Goal: Information Seeking & Learning: Learn about a topic

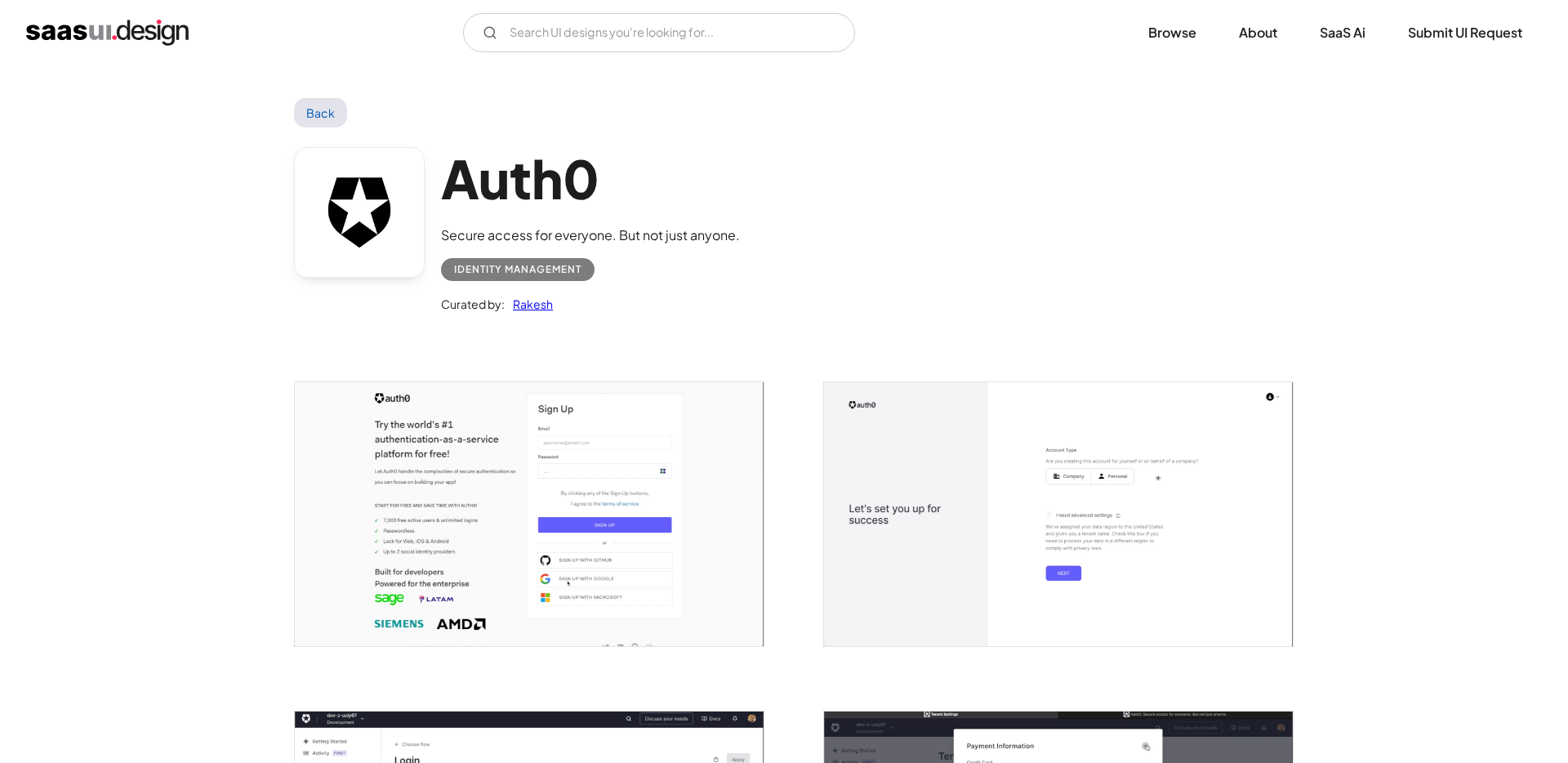
click at [540, 177] on h1 "Auth0" at bounding box center [591, 178] width 299 height 63
copy h1 "Auth0"
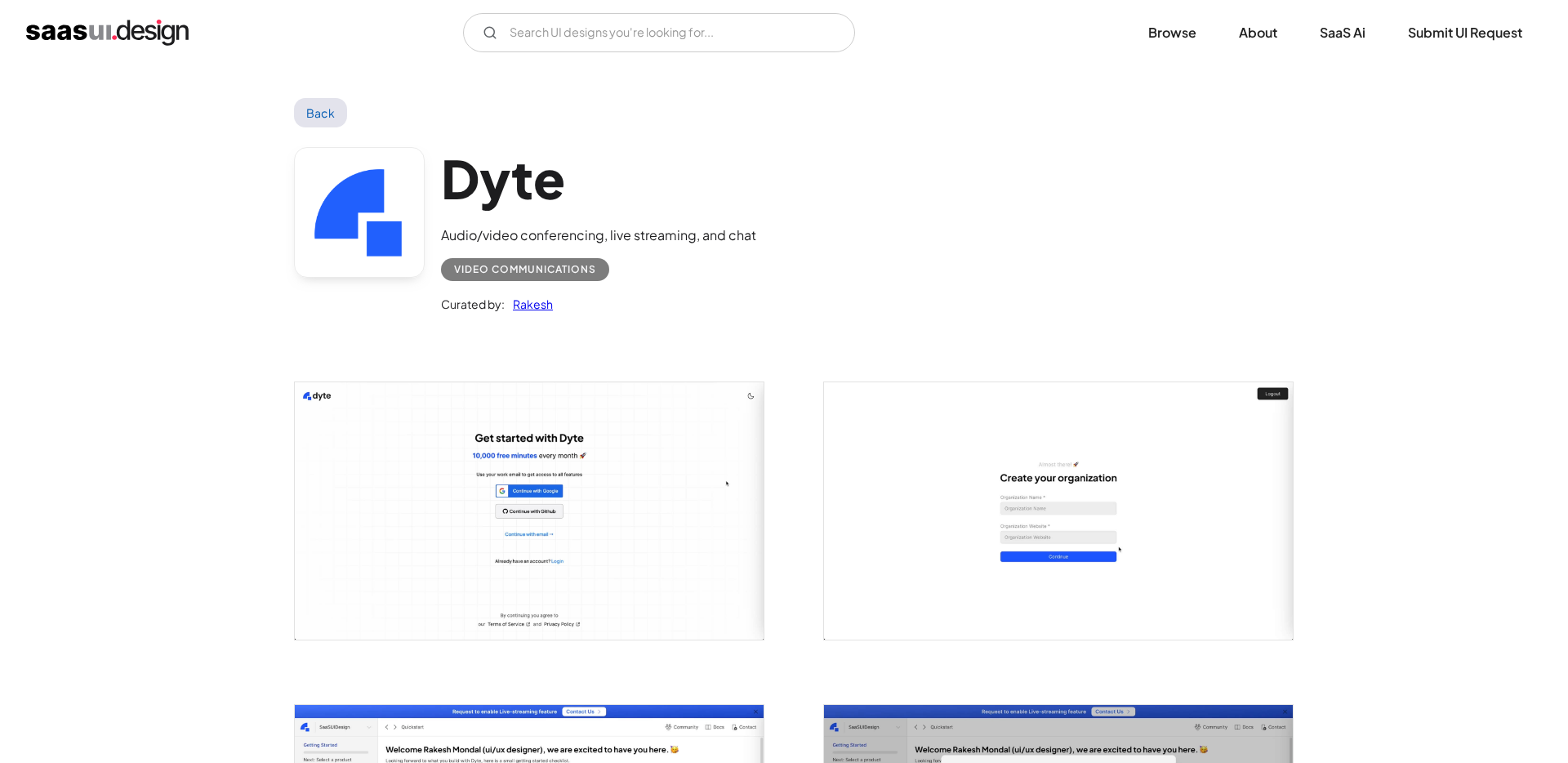
click at [529, 181] on h1 "Dyte" at bounding box center [599, 178] width 316 height 63
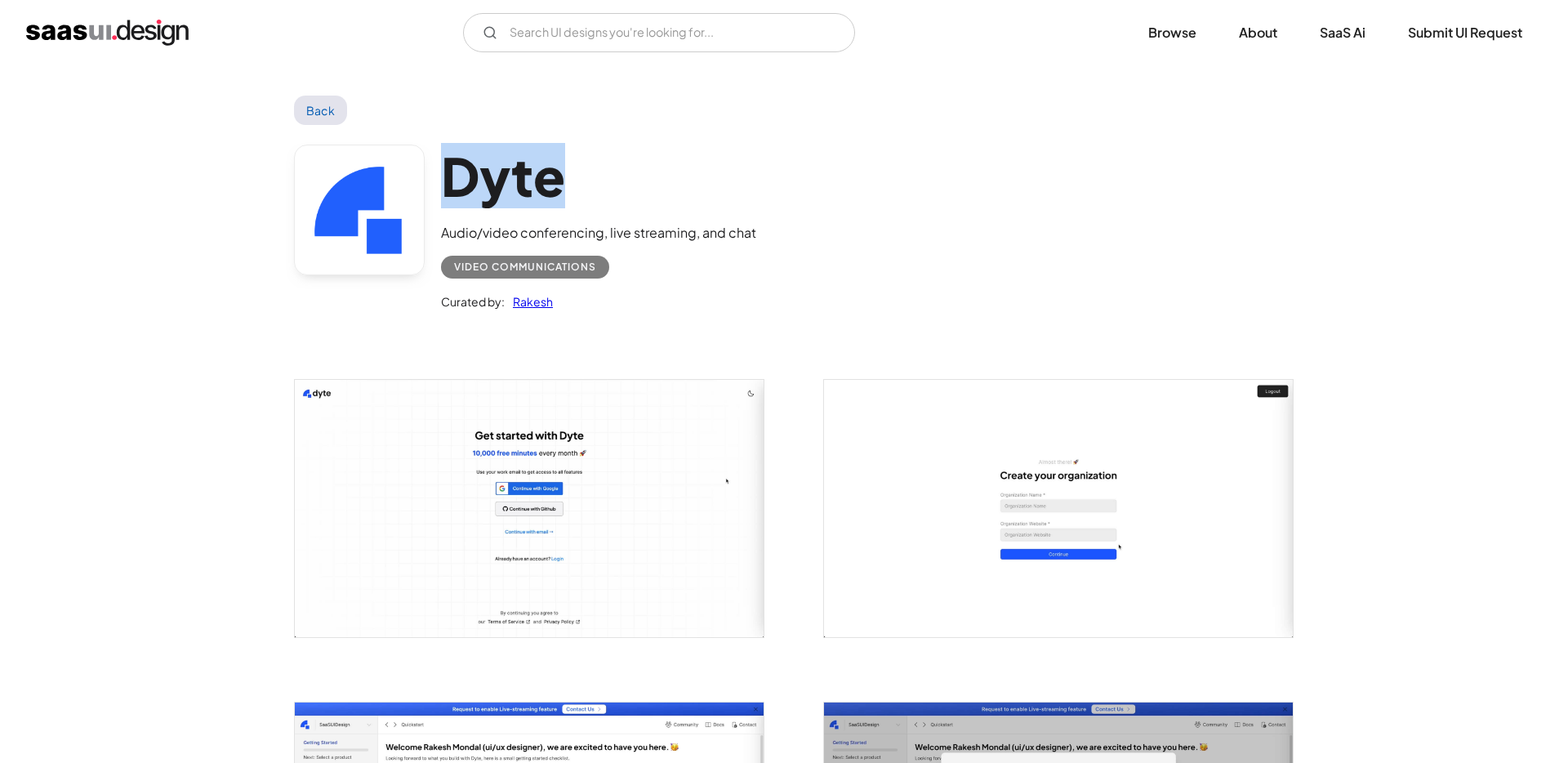
copy h1 "Dyte"
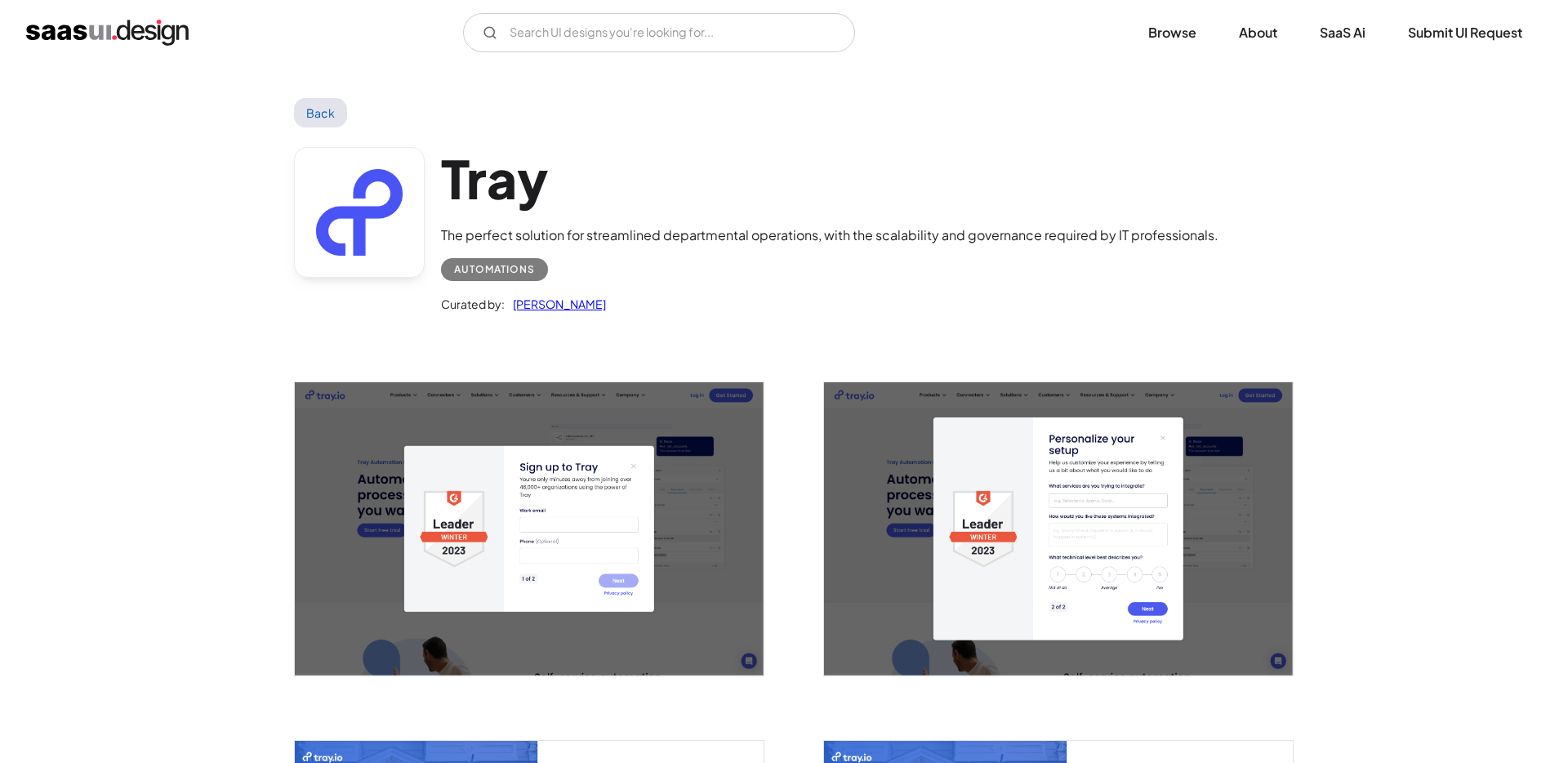
click at [499, 191] on h1 "Tray" at bounding box center [830, 178] width 778 height 63
copy h1 "Tray"
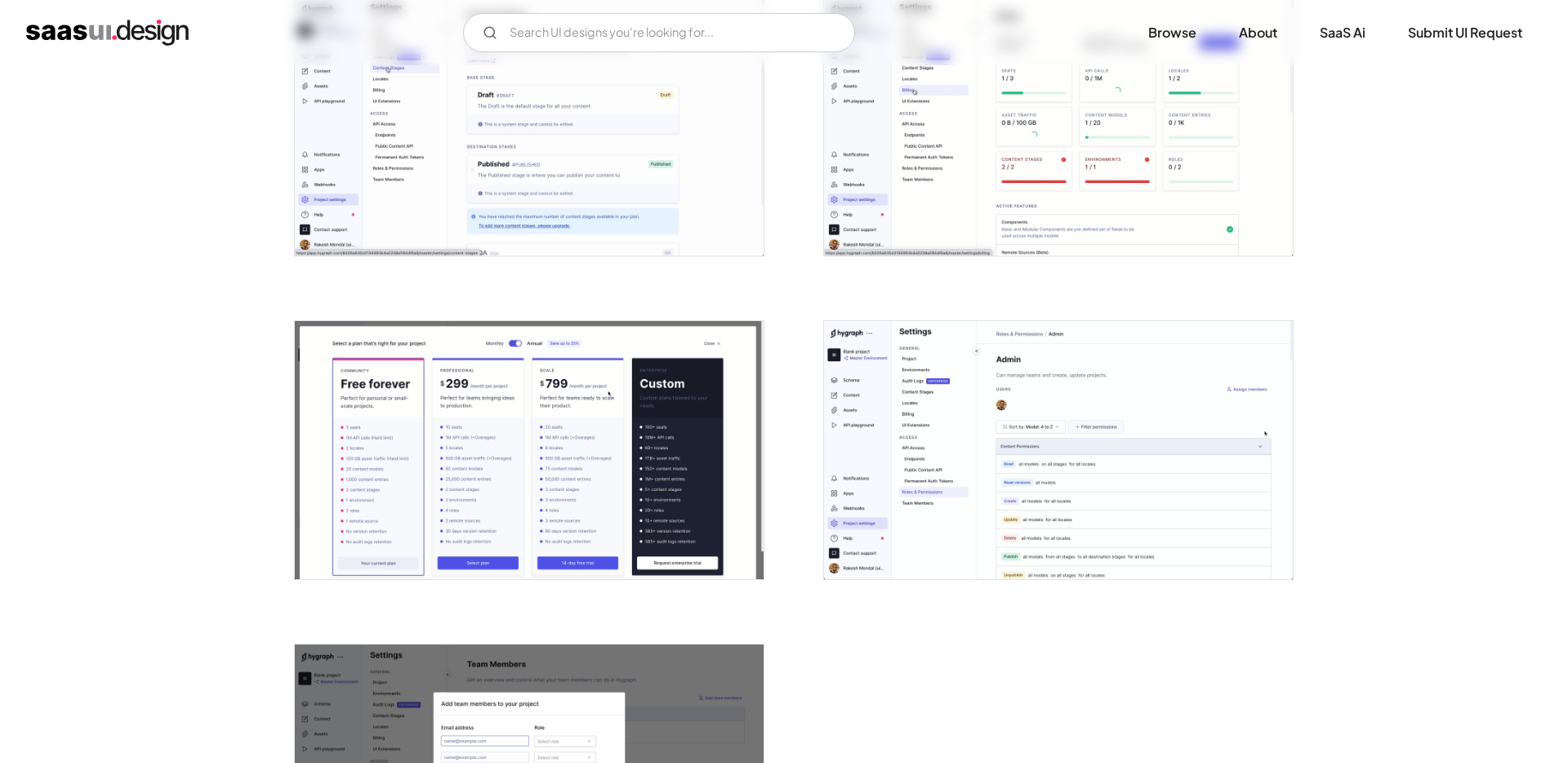
scroll to position [3740, 0]
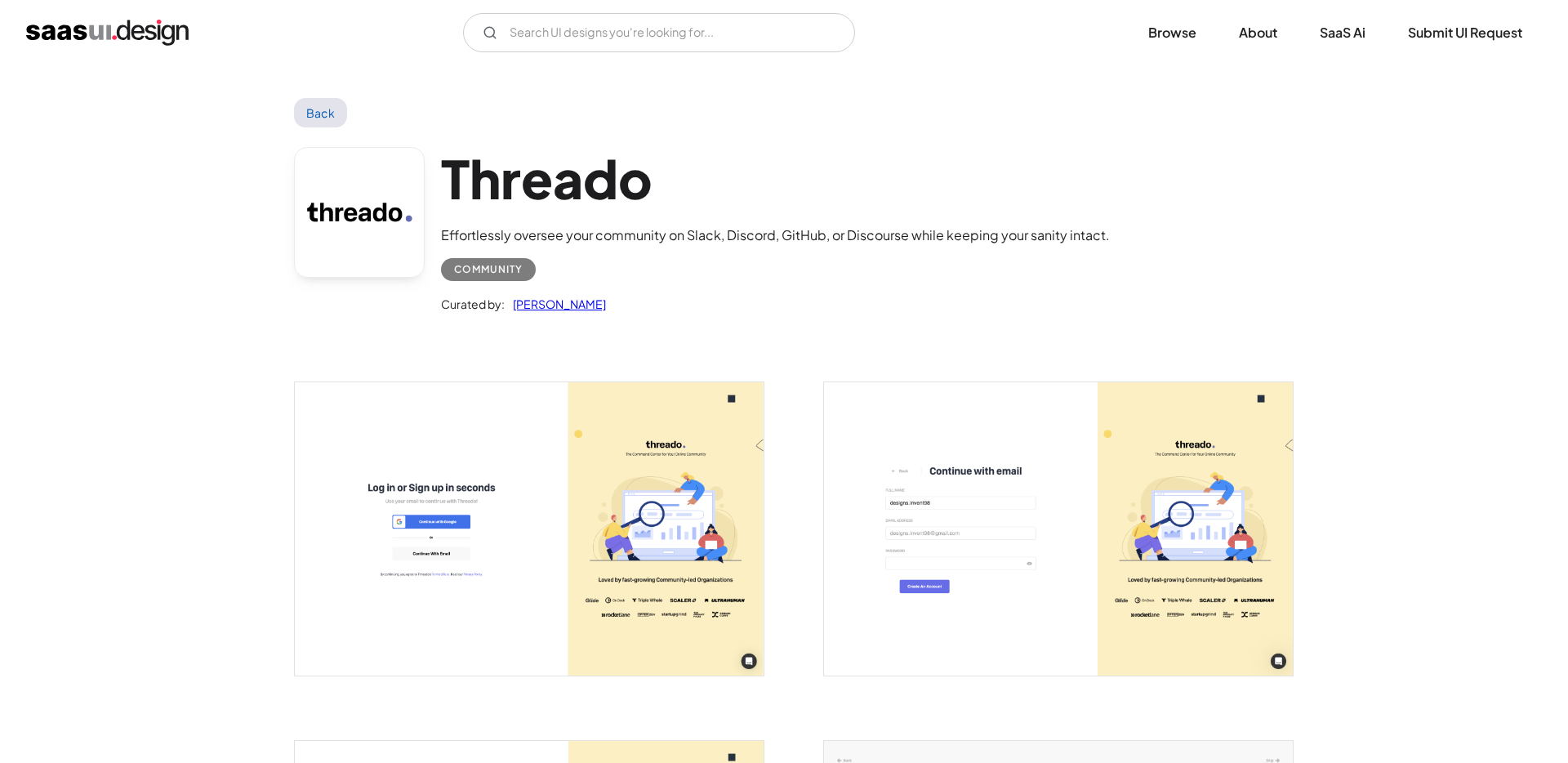
click at [589, 179] on h1 "Threado" at bounding box center [776, 178] width 669 height 63
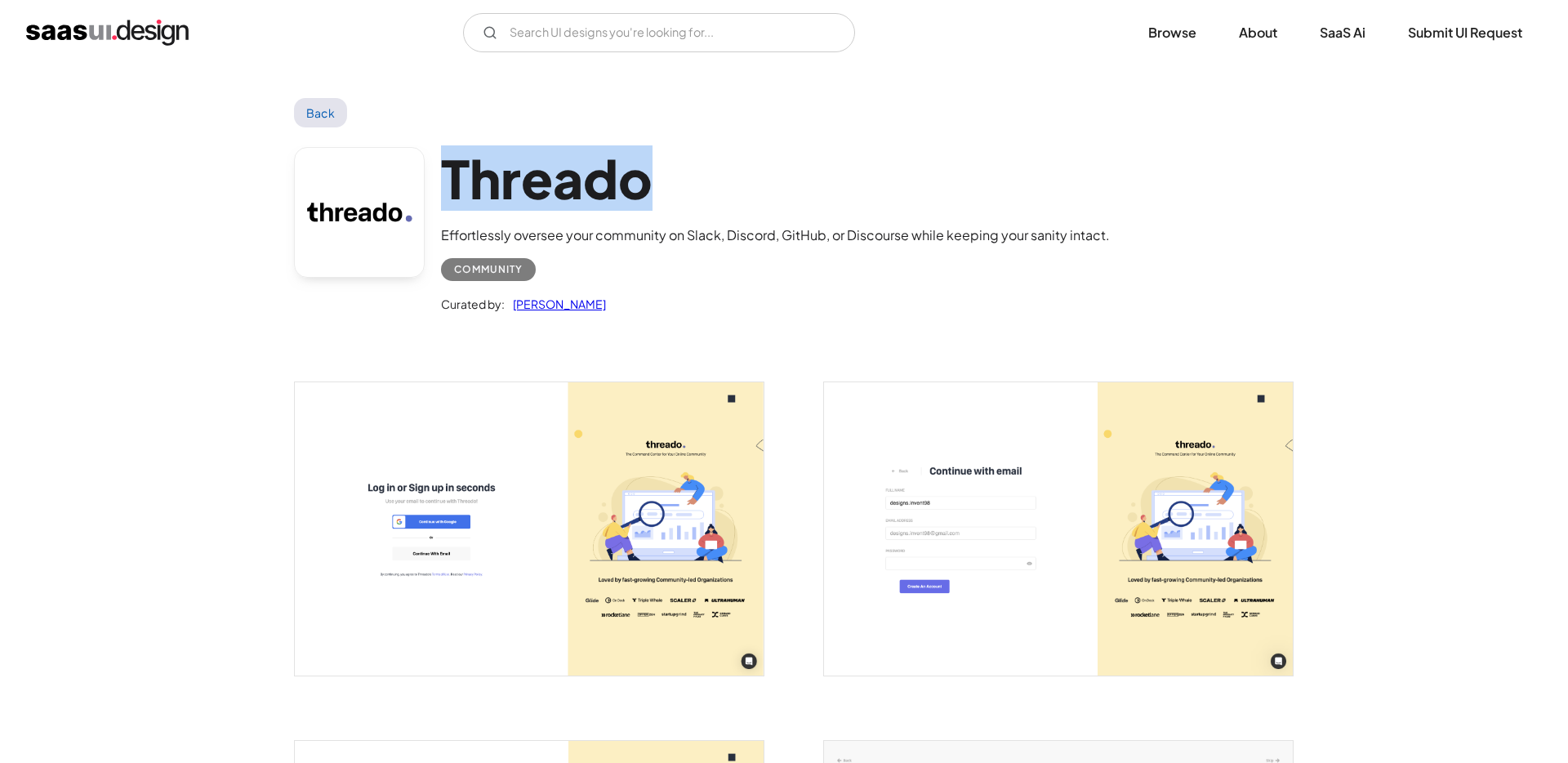
click at [589, 179] on h1 "Threado" at bounding box center [776, 178] width 669 height 63
copy h1 "Threado"
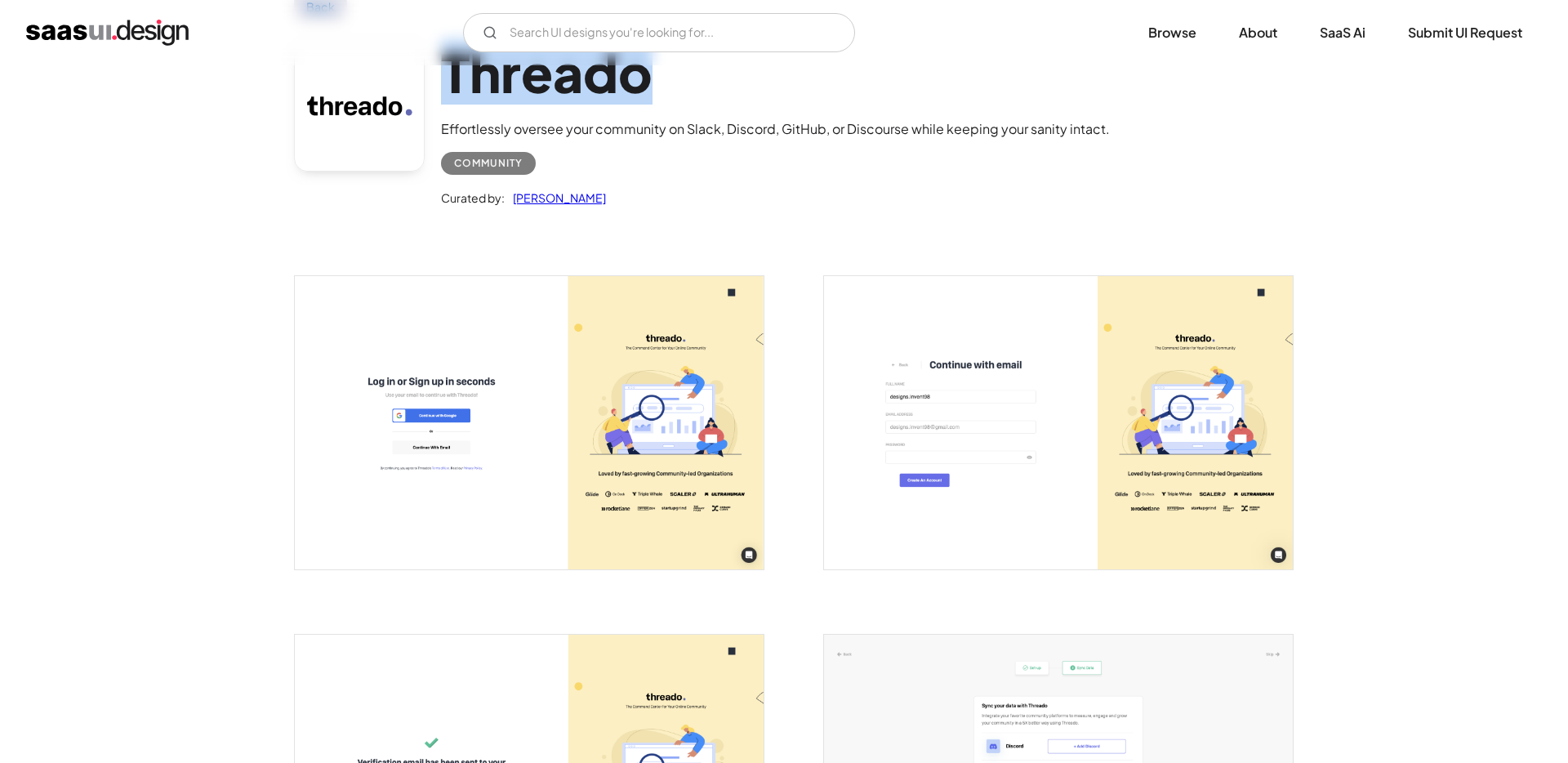
scroll to position [0, 0]
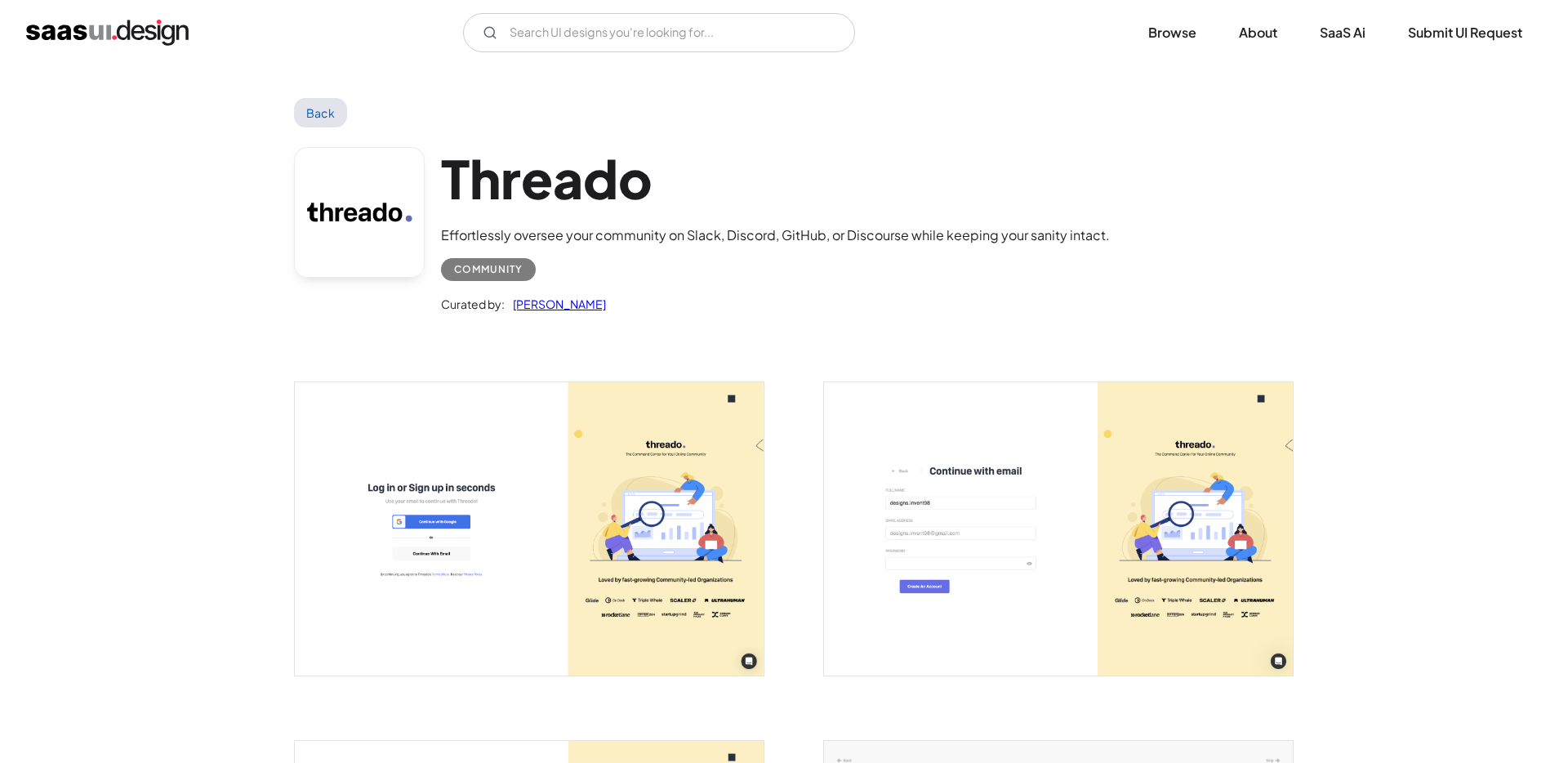
click at [580, 241] on div "Effortlessly oversee your community on Slack, Discord, GitHub, or Discourse whi…" at bounding box center [776, 235] width 669 height 20
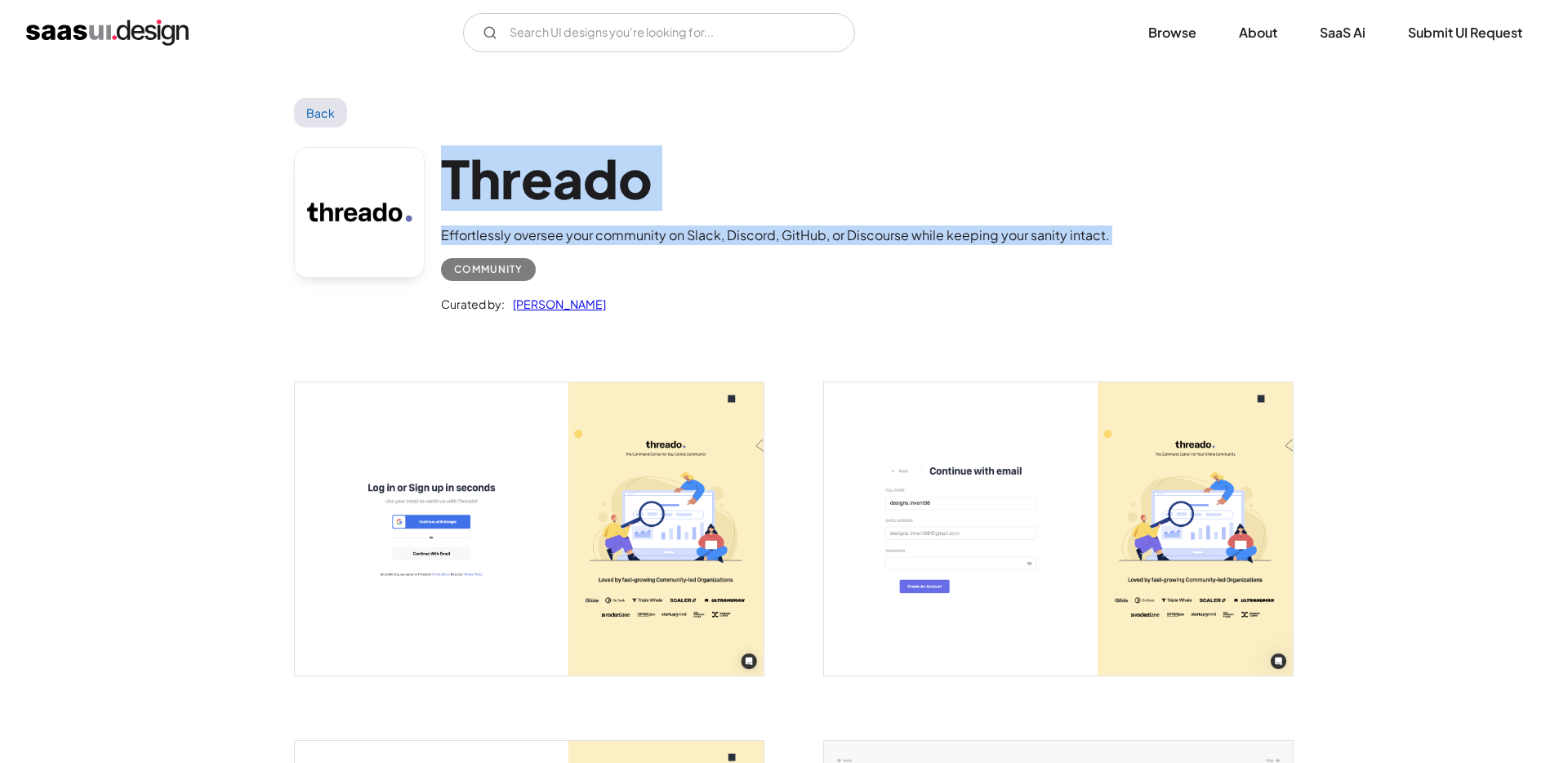
drag, startPoint x: 441, startPoint y: 163, endPoint x: 1107, endPoint y: 246, distance: 671.2
click at [1107, 246] on div "Threado Effortlessly oversee your community on Slack, Discord, GitHub, or Disco…" at bounding box center [784, 235] width 980 height 214
copy div "Threado Effortlessly oversee your community on Slack, Discord, GitHub, or Disco…"
click at [762, 175] on h1 "Threado" at bounding box center [776, 178] width 669 height 63
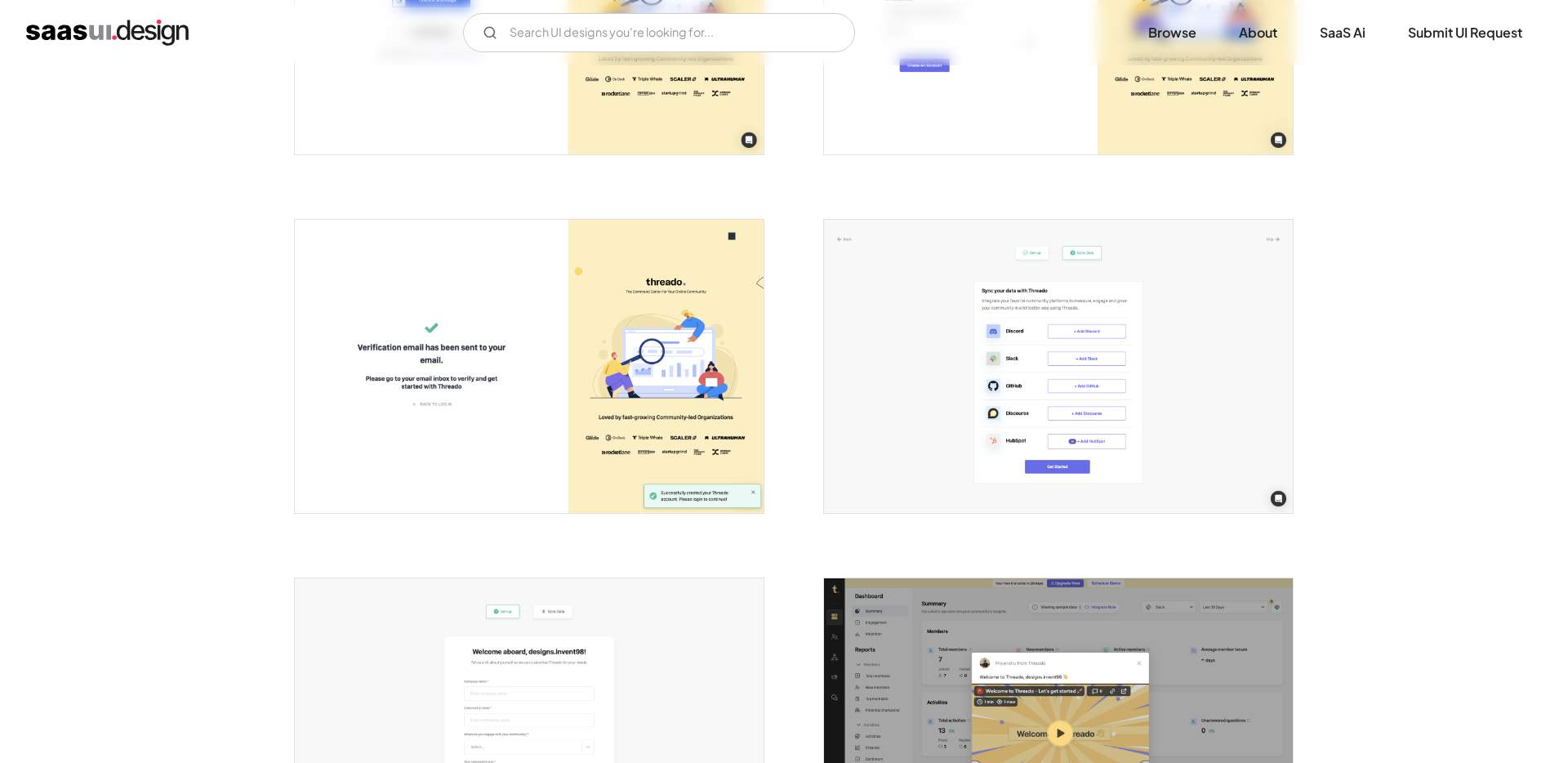
scroll to position [525, 0]
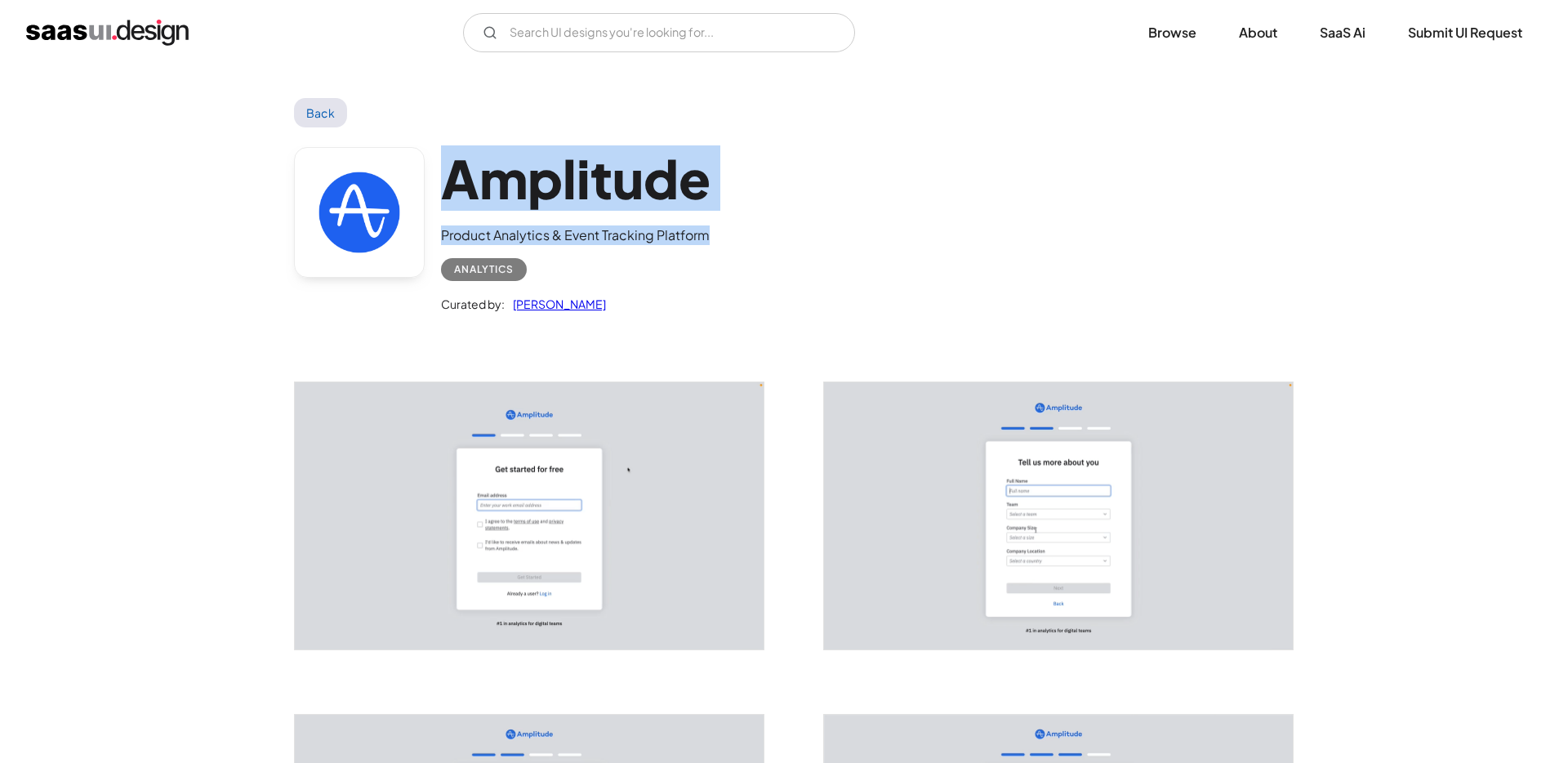
drag, startPoint x: 710, startPoint y: 237, endPoint x: 445, endPoint y: 173, distance: 272.6
click at [445, 173] on div "Amplitude Product Analytics & Event Tracking Platform Analytics Curated by: Sau…" at bounding box center [784, 235] width 980 height 214
copy div "Amplitude Product Analytics & Event Tracking Platform"
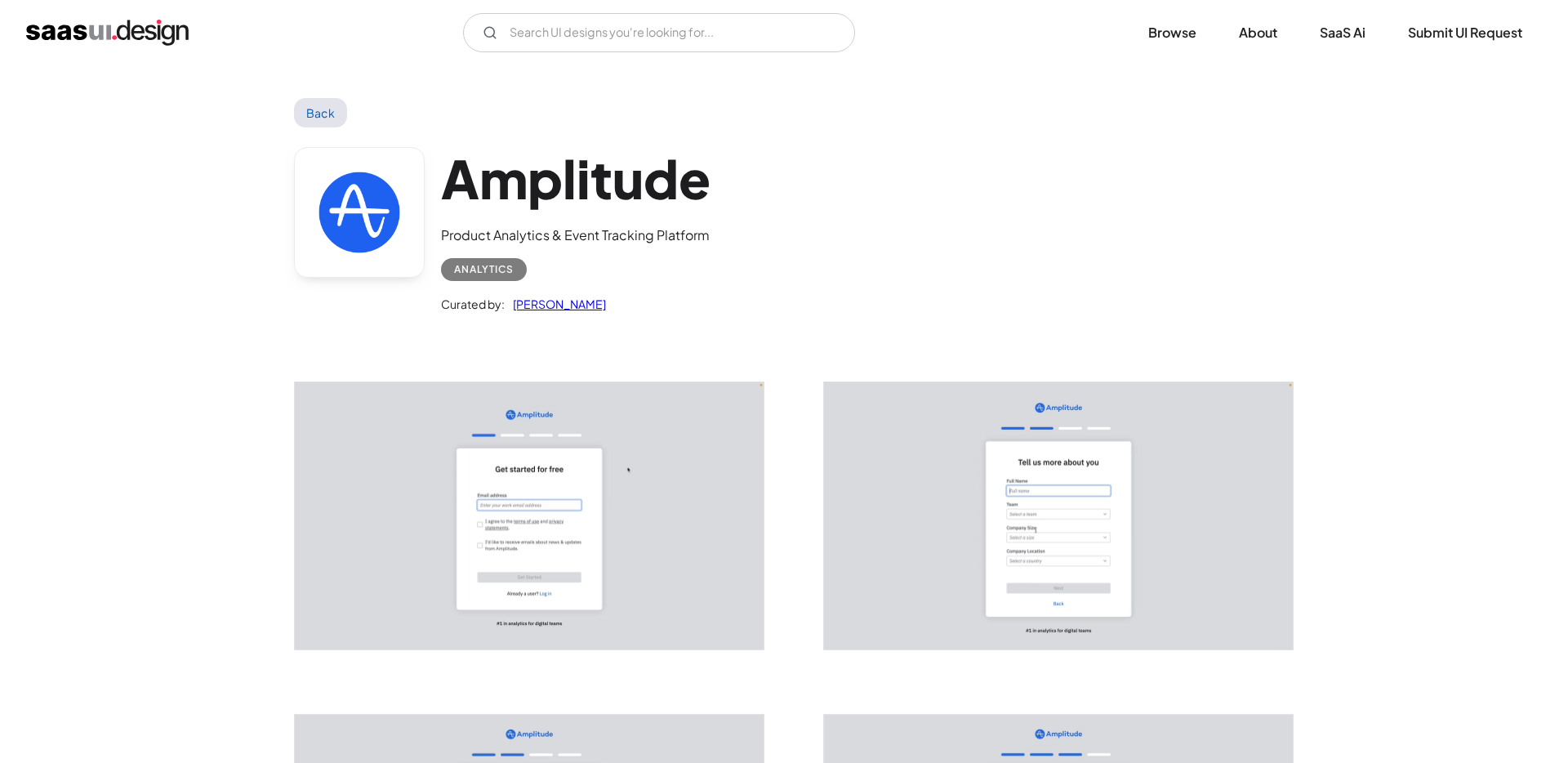
click at [632, 276] on div "Analytics" at bounding box center [576, 263] width 270 height 36
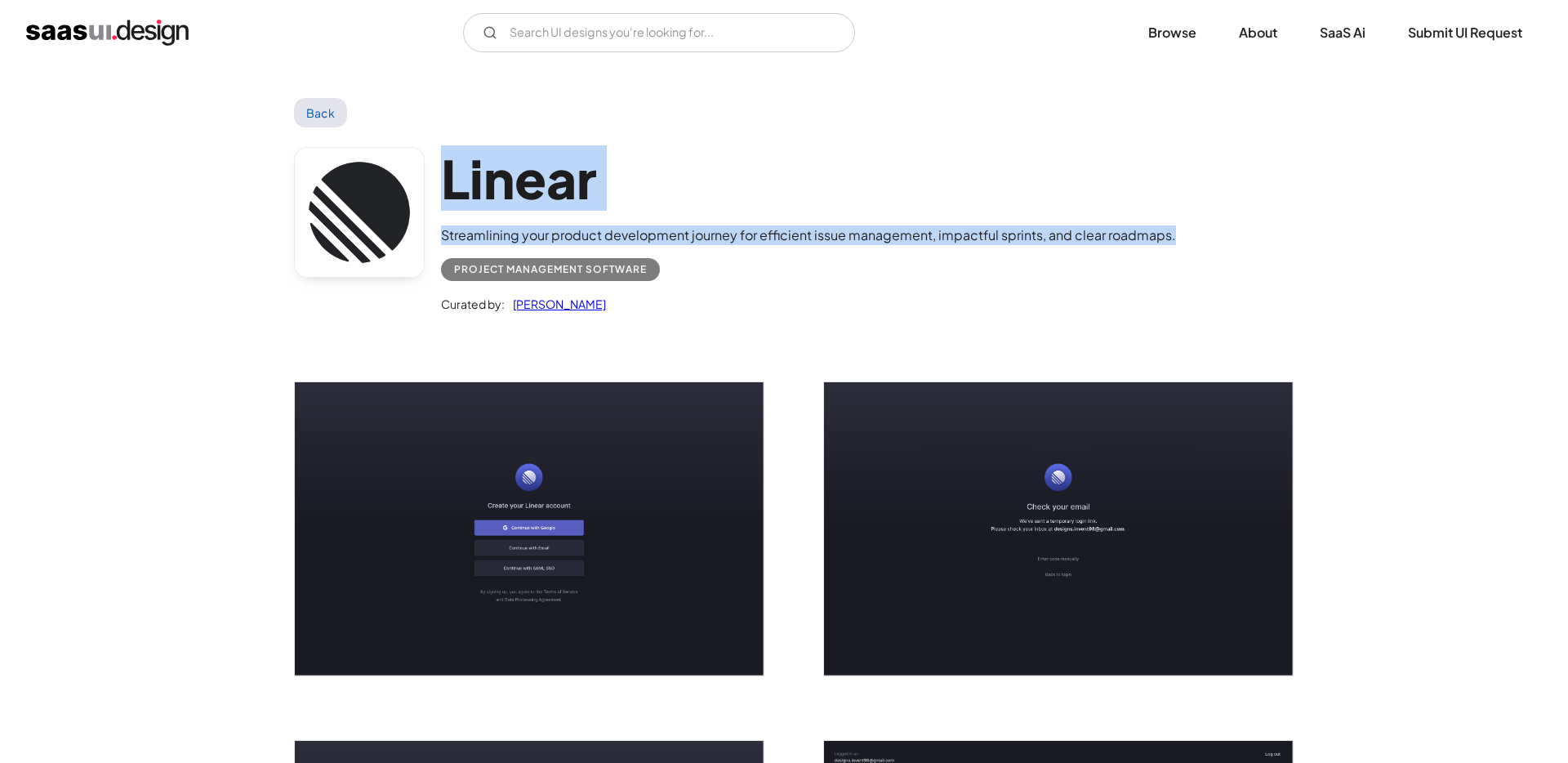
drag, startPoint x: 1172, startPoint y: 238, endPoint x: 439, endPoint y: 175, distance: 735.7
click at [439, 175] on div "Linear Streamlining your product development journey for efficient issue manage…" at bounding box center [784, 235] width 980 height 214
copy div "Linear Streamlining your product development journey for efficient issue manage…"
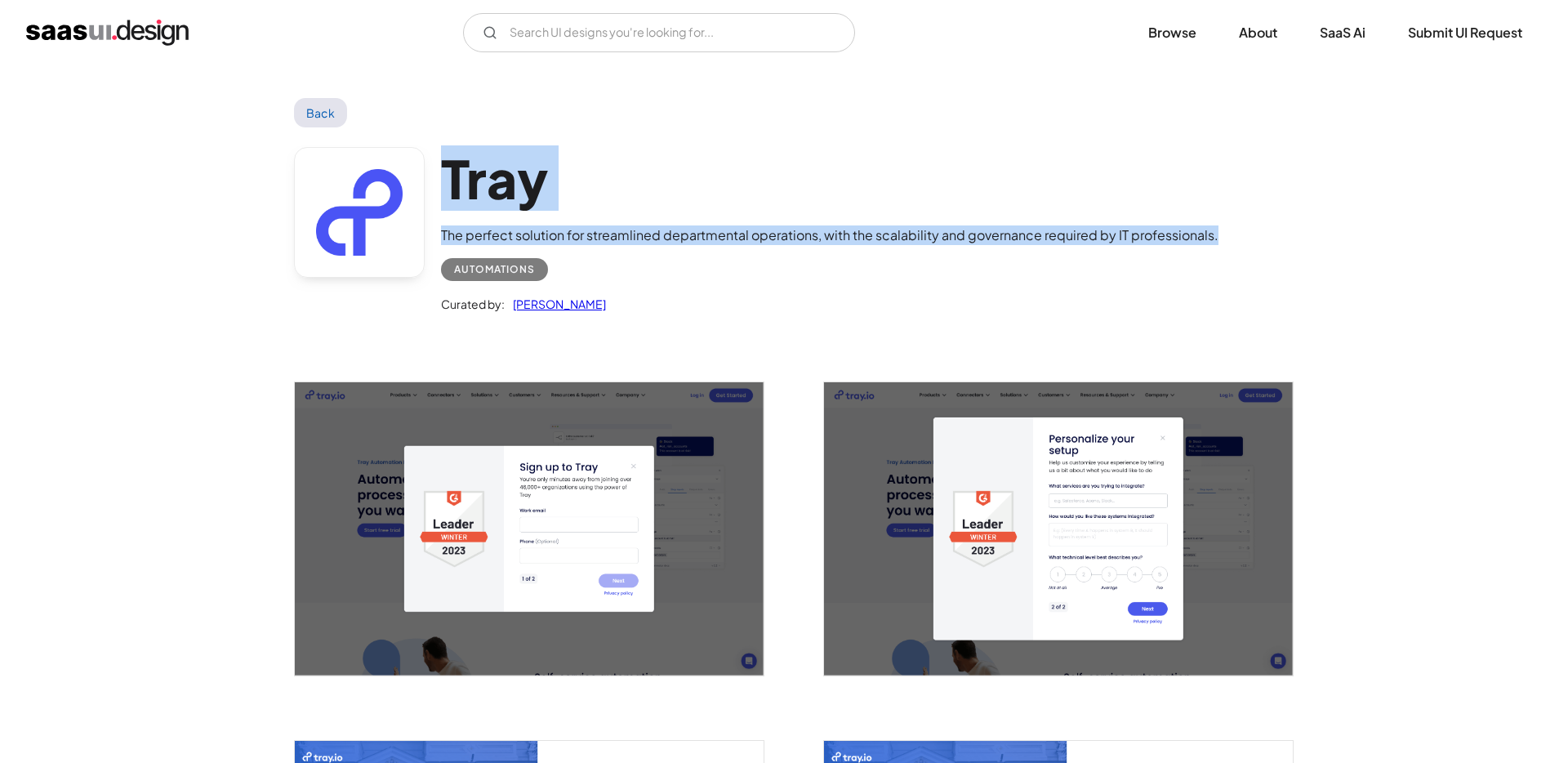
drag, startPoint x: 1235, startPoint y: 239, endPoint x: 448, endPoint y: 167, distance: 790.3
click at [447, 167] on div "Tray The perfect solution for streamlined departmental operations, with the sca…" at bounding box center [784, 235] width 980 height 214
copy div "Tray The perfect solution for streamlined departmental operations, with the sca…"
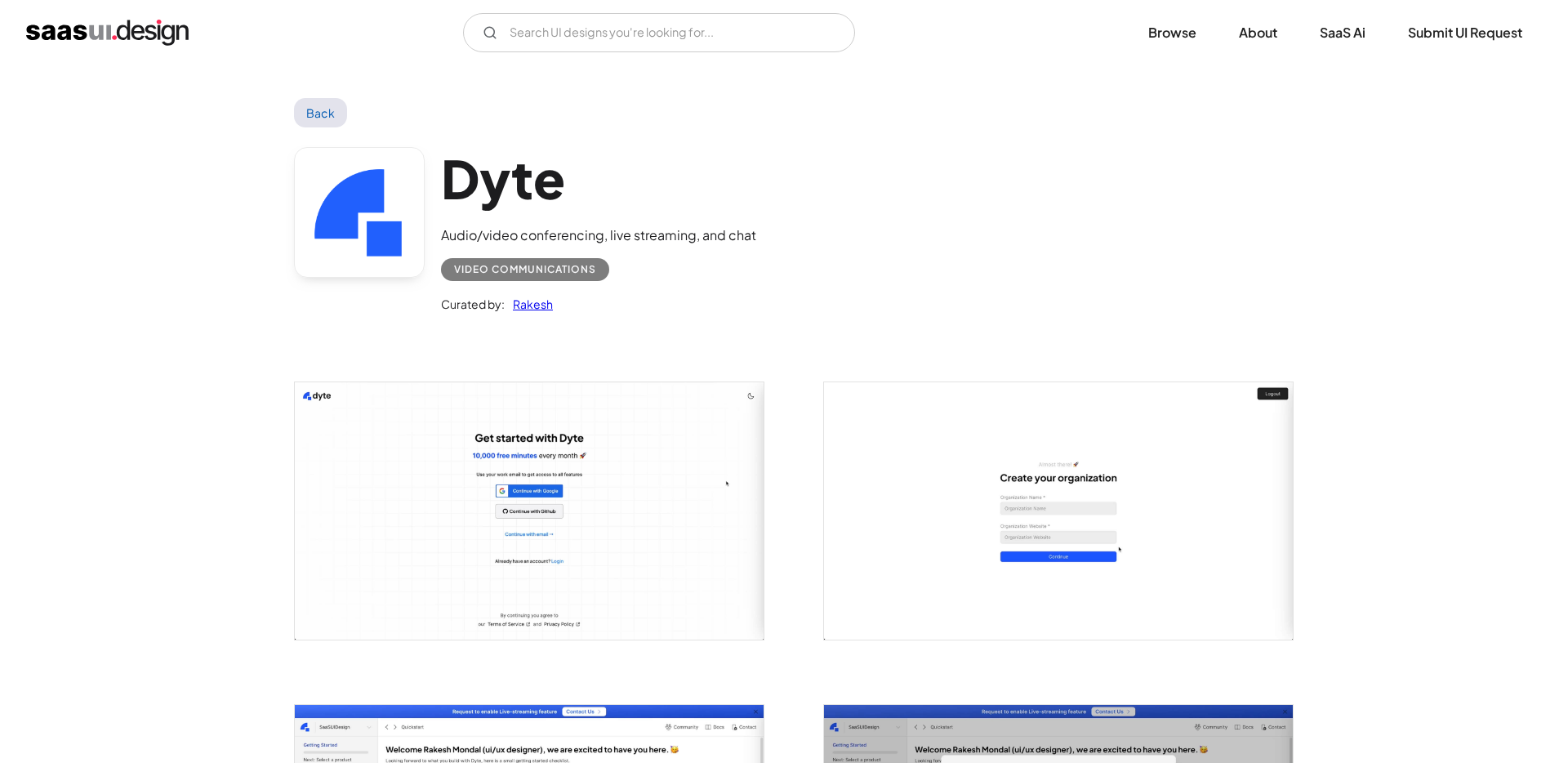
scroll to position [3, 0]
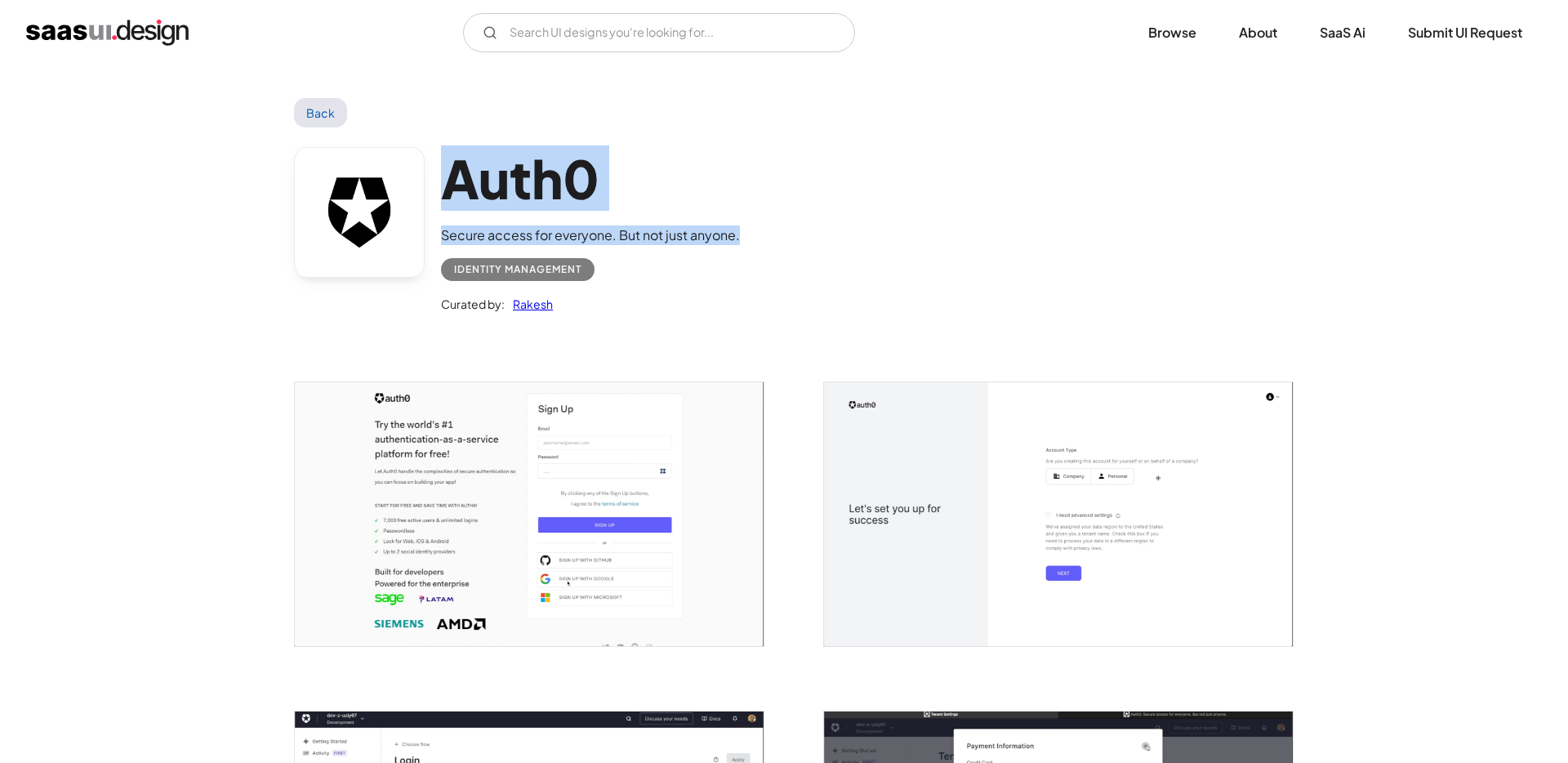
drag, startPoint x: 747, startPoint y: 238, endPoint x: 435, endPoint y: 177, distance: 317.9
click at [435, 177] on div "Auth0 Secure access for everyone. But not just anyone. Identity Management Cura…" at bounding box center [784, 235] width 980 height 214
copy div "Auth0 Secure access for everyone. But not just anyone."
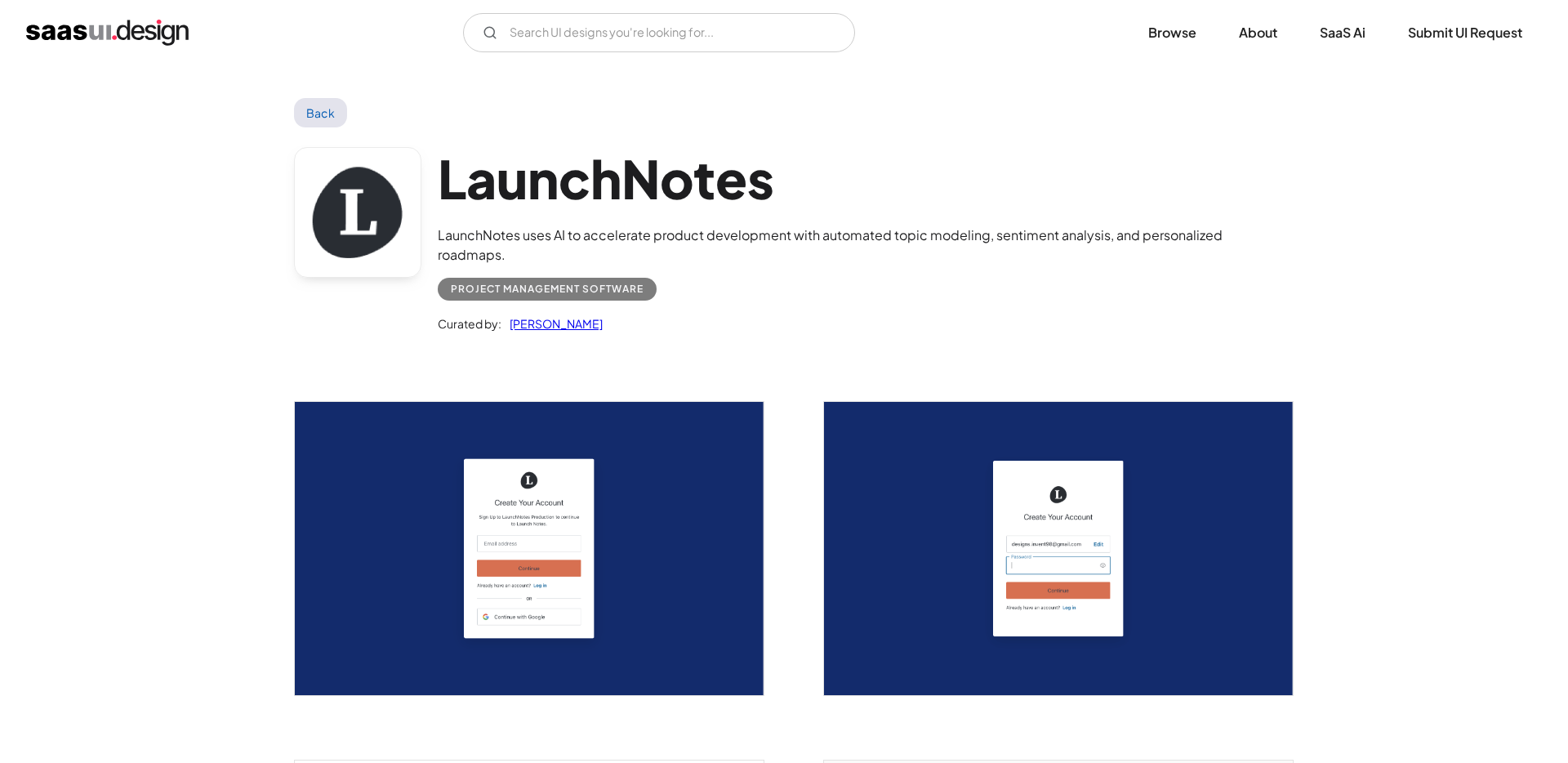
click at [998, 280] on div "Project Management Software" at bounding box center [855, 283] width 836 height 36
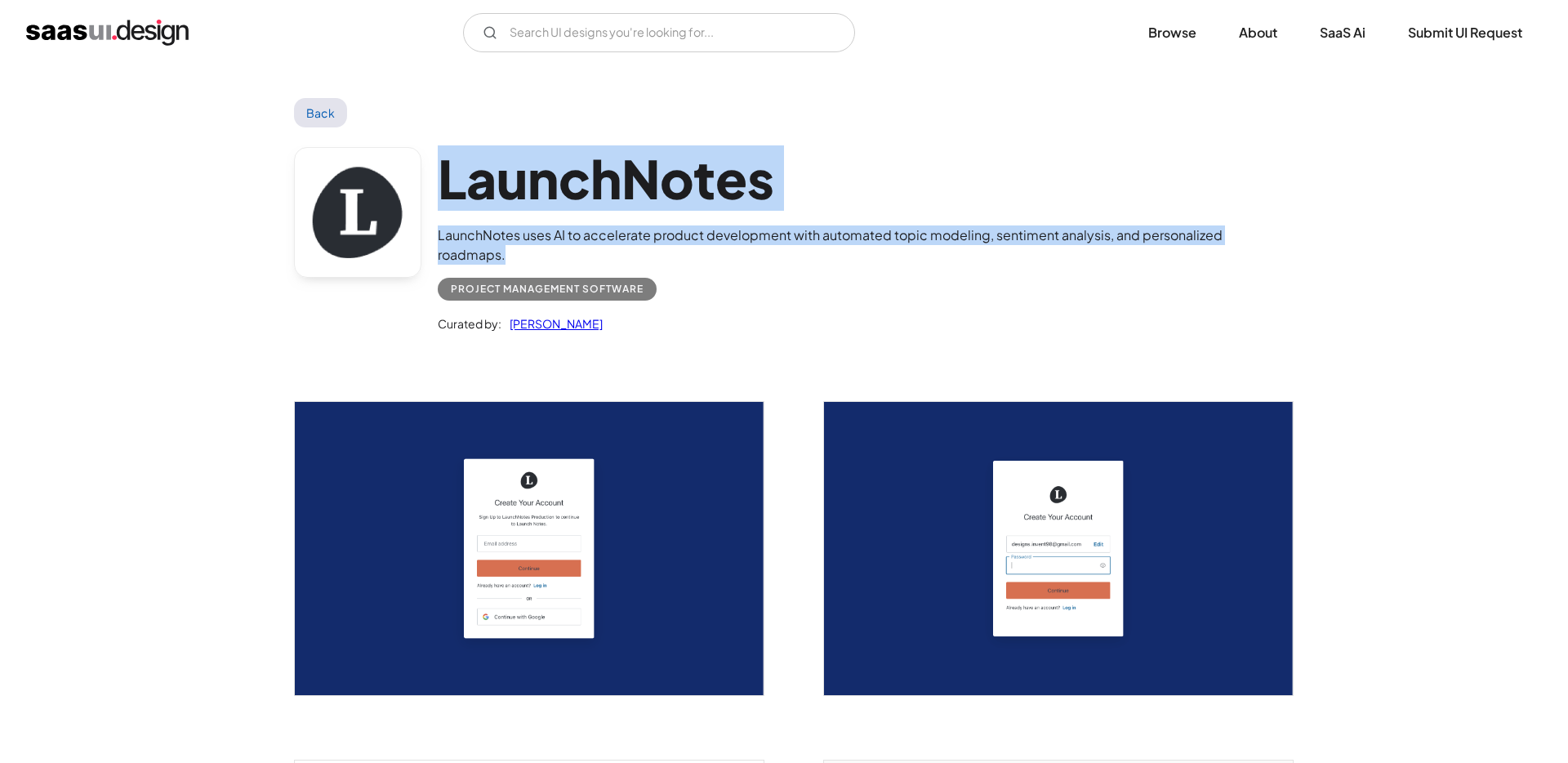
drag, startPoint x: 511, startPoint y: 258, endPoint x: 438, endPoint y: 180, distance: 106.8
click at [438, 180] on div "LaunchNotes LaunchNotes uses AI to accelerate product development with automate…" at bounding box center [855, 240] width 836 height 187
copy div "LaunchNotes LaunchNotes uses AI to accelerate product development with automate…"
